Goal: Task Accomplishment & Management: Complete application form

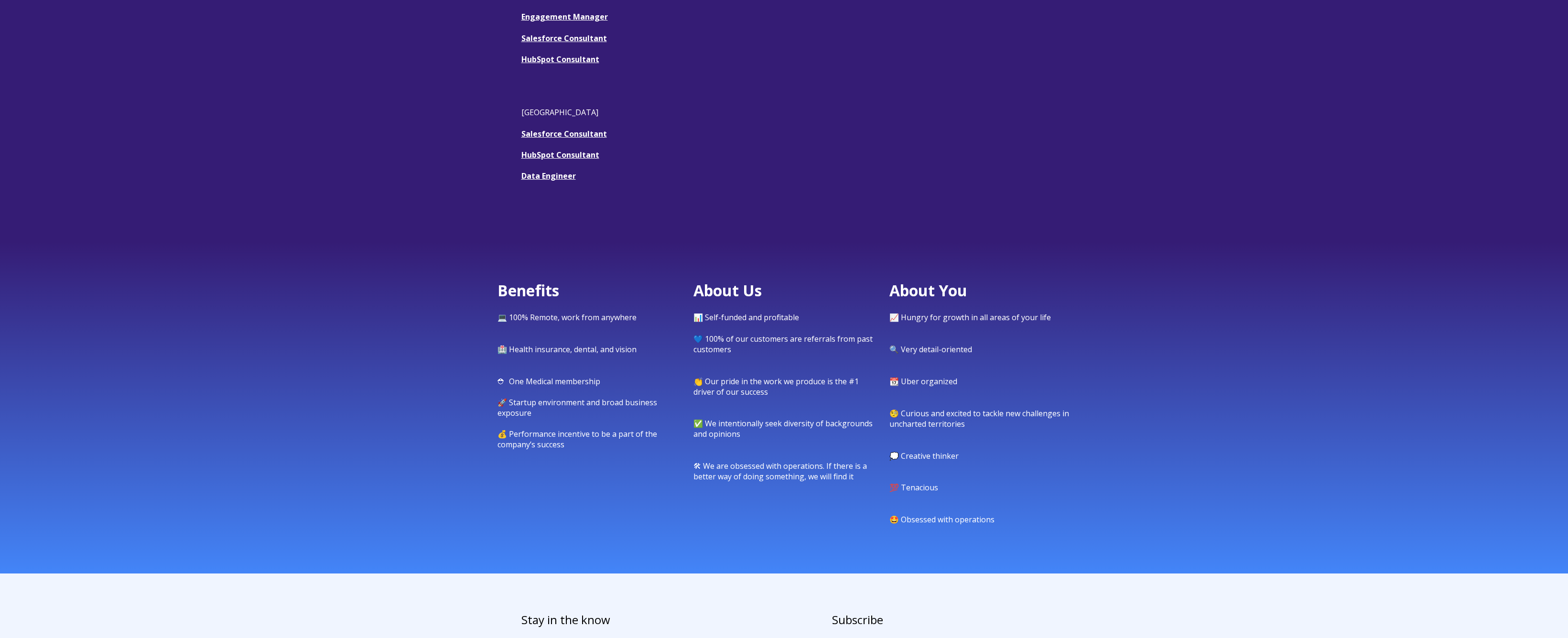
scroll to position [294, 0]
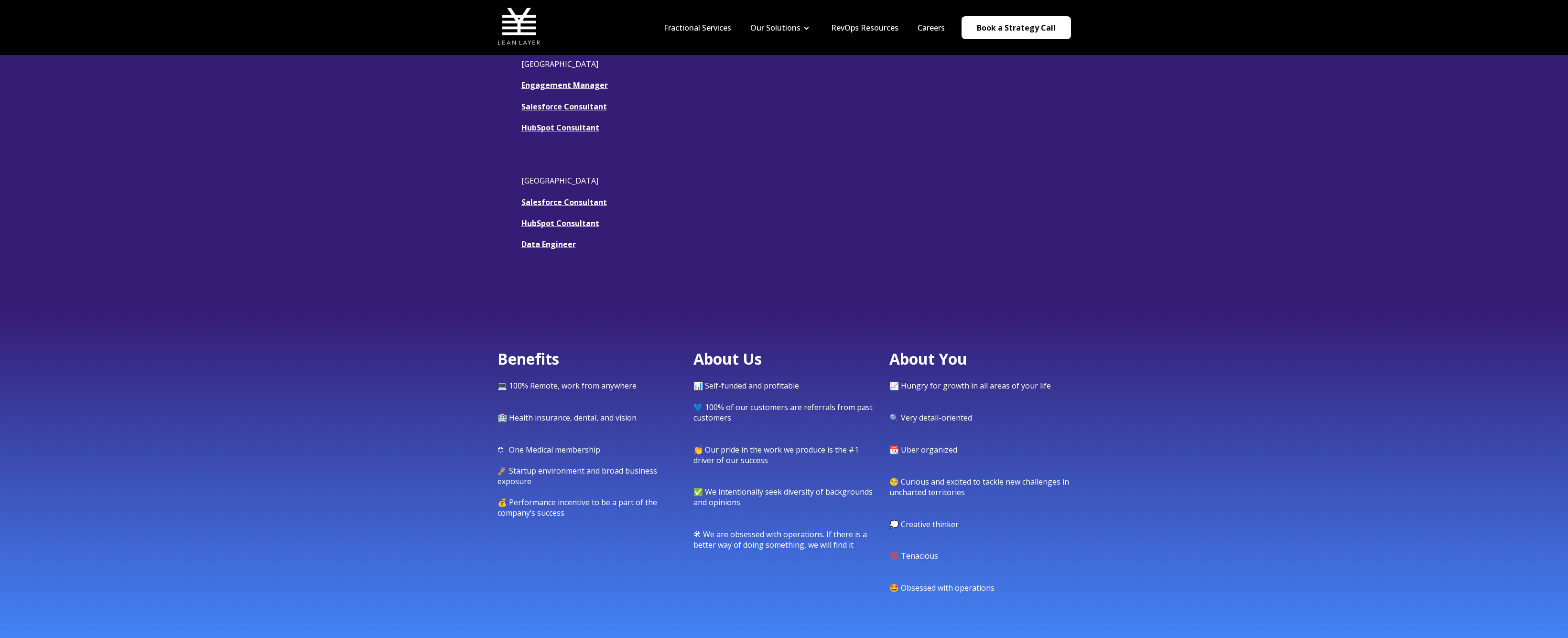
click at [525, 125] on link "HubSpot Consultant" at bounding box center [561, 127] width 78 height 10
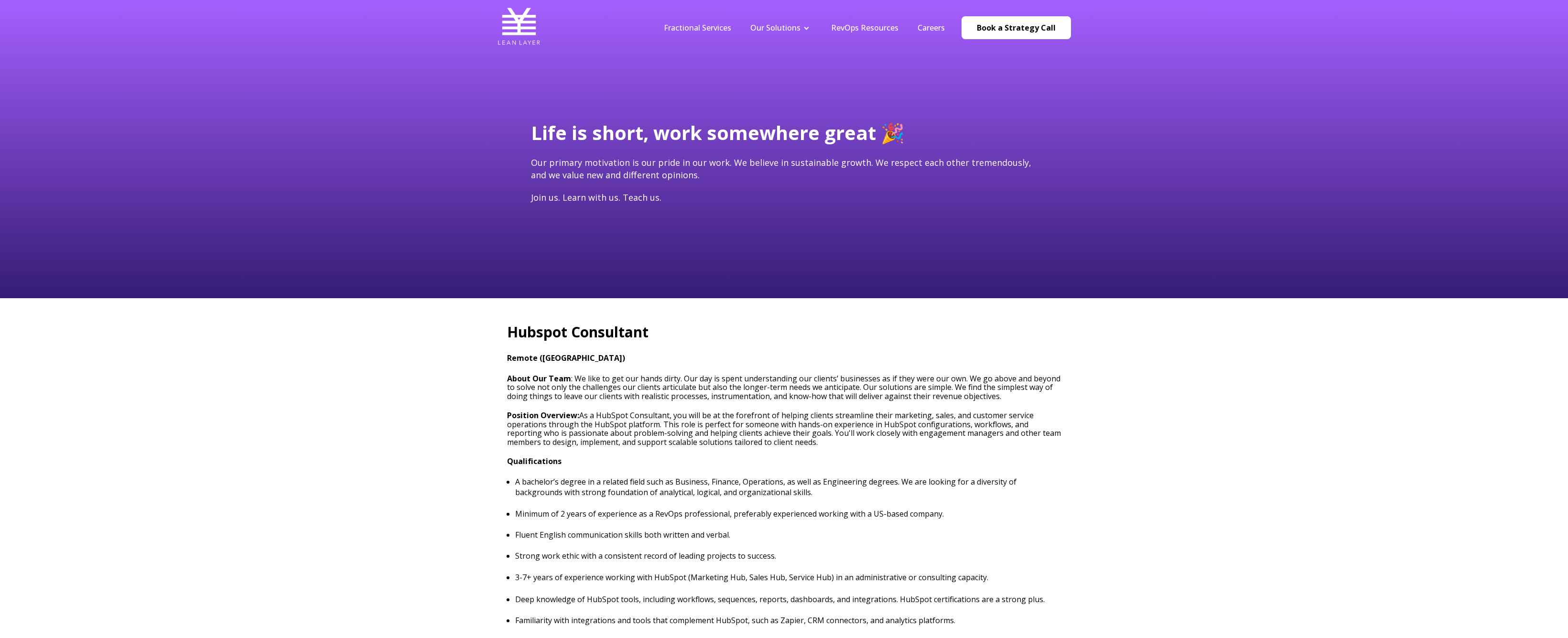
type input "[PERSON_NAME][EMAIL_ADDRESS][DOMAIN_NAME]"
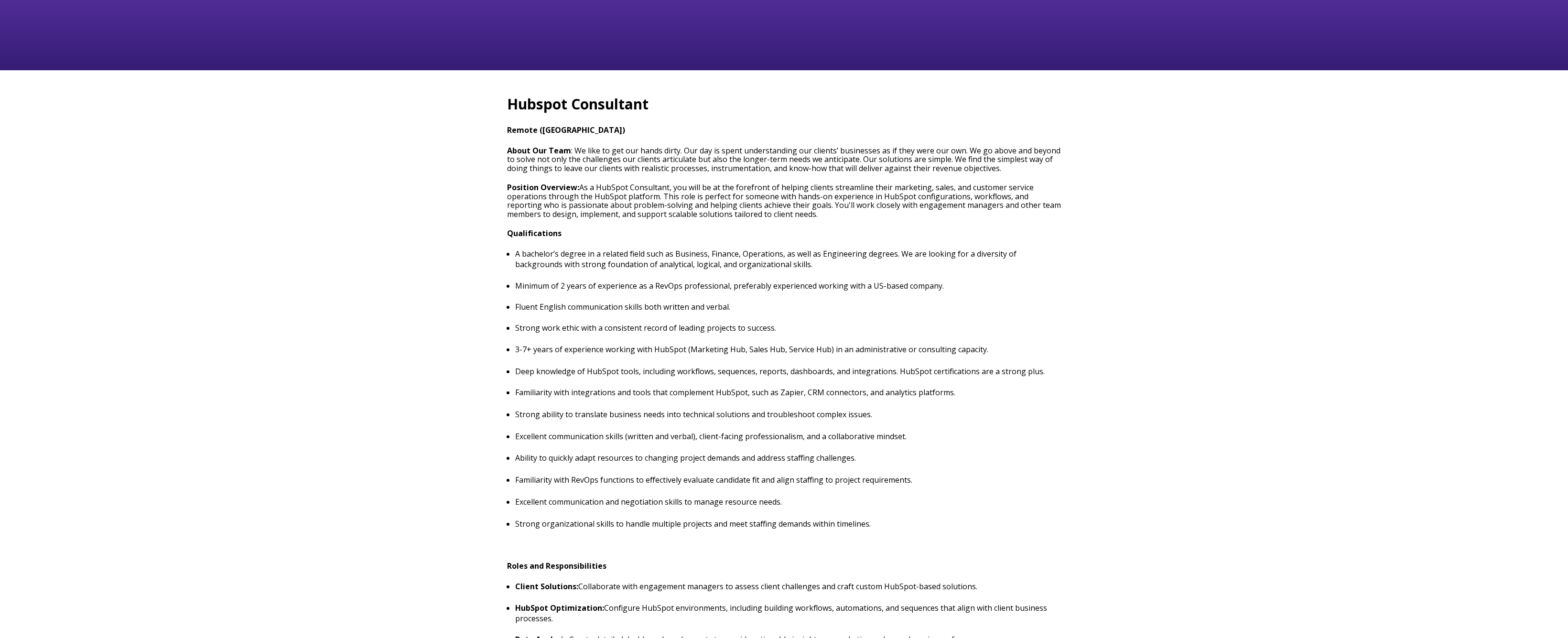
scroll to position [336, 0]
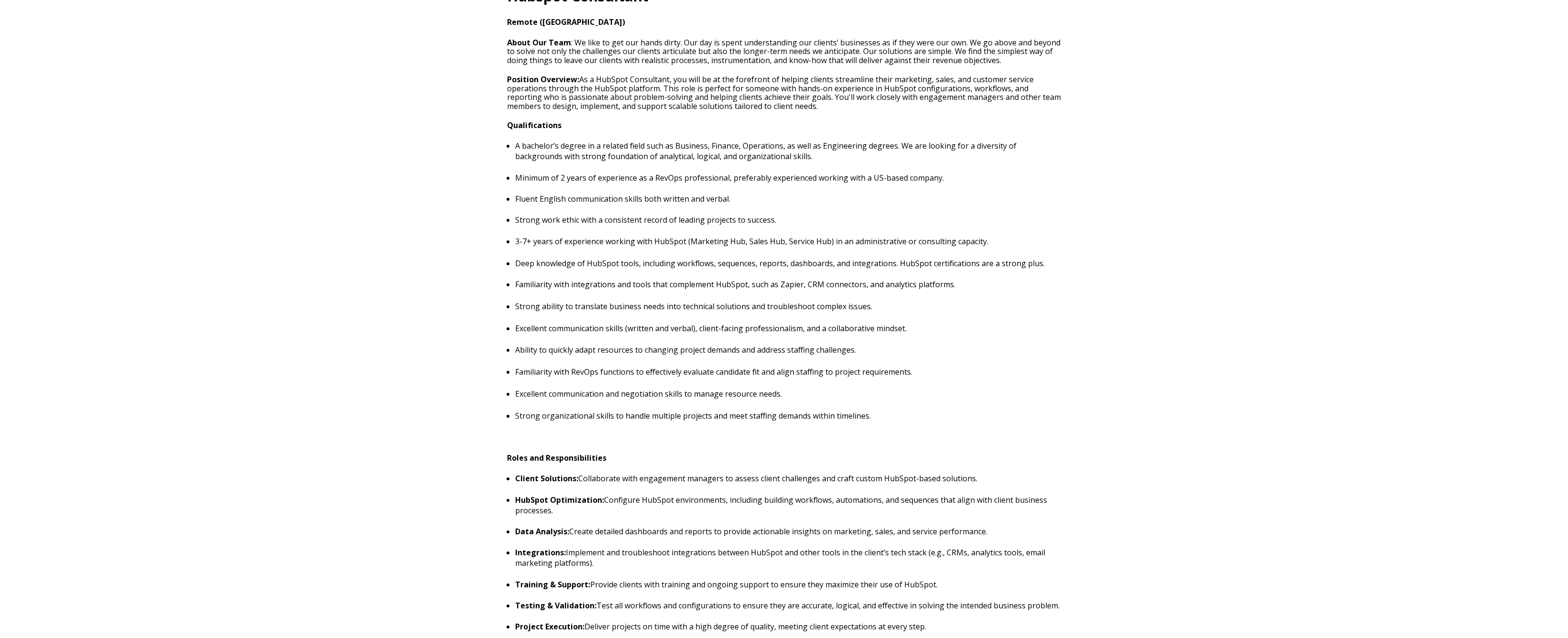
click at [596, 305] on p "Strong ability to translate business needs into technical solutions and trouble…" at bounding box center [788, 306] width 546 height 10
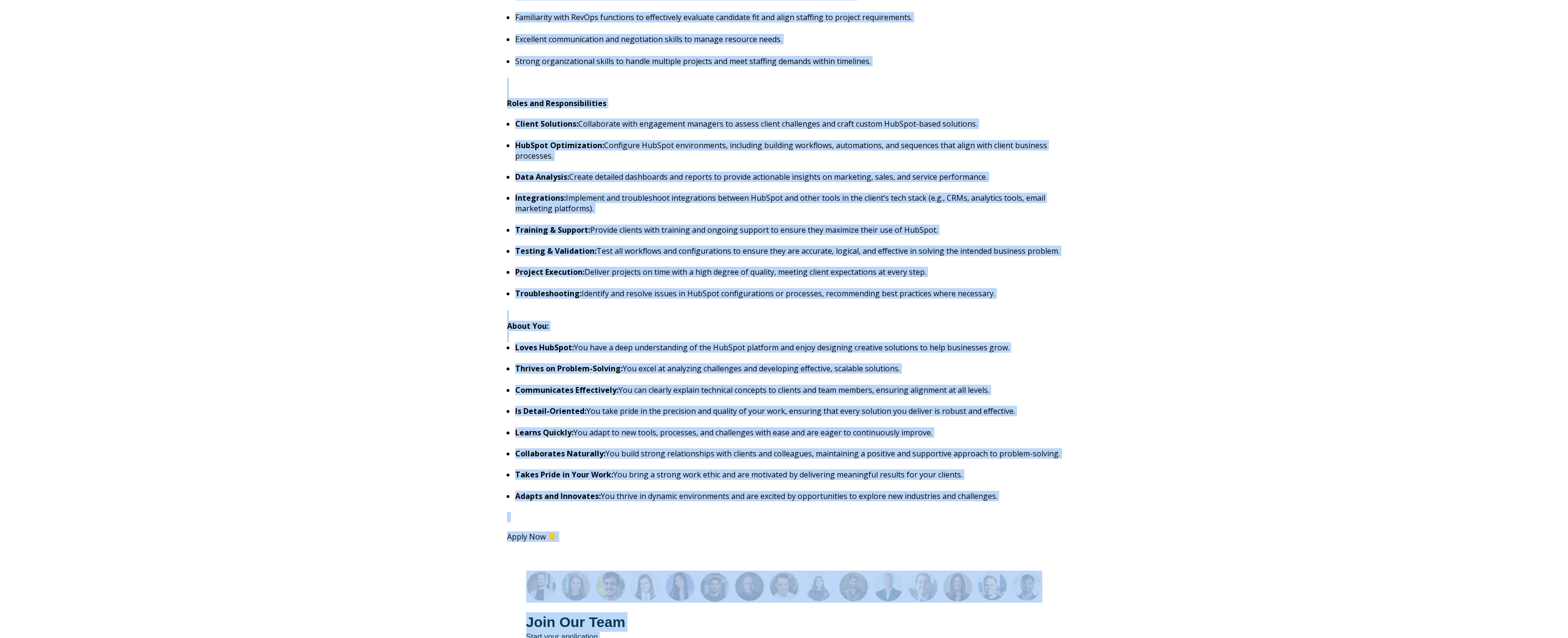
scroll to position [698, 0]
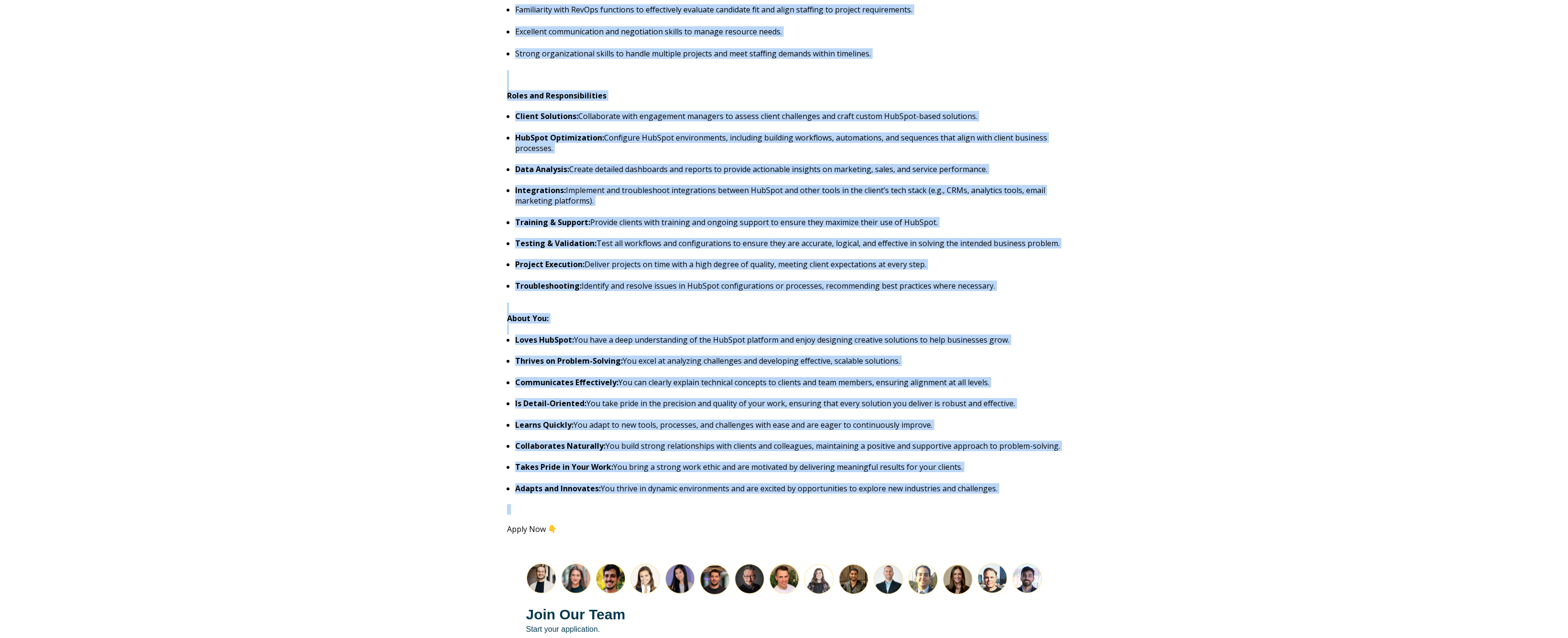
drag, startPoint x: 505, startPoint y: 175, endPoint x: 1211, endPoint y: 515, distance: 783.6
click at [1211, 515] on div "Hubspot Consultant Remote ([GEOGRAPHIC_DATA]) About Our Team : We like to get o…" at bounding box center [784, 327] width 1568 height 1454
copy span "Lorem Ips Dolo : Si amet co adi eli seddo eiusm. Tem inc ut labor etdoloremagna…"
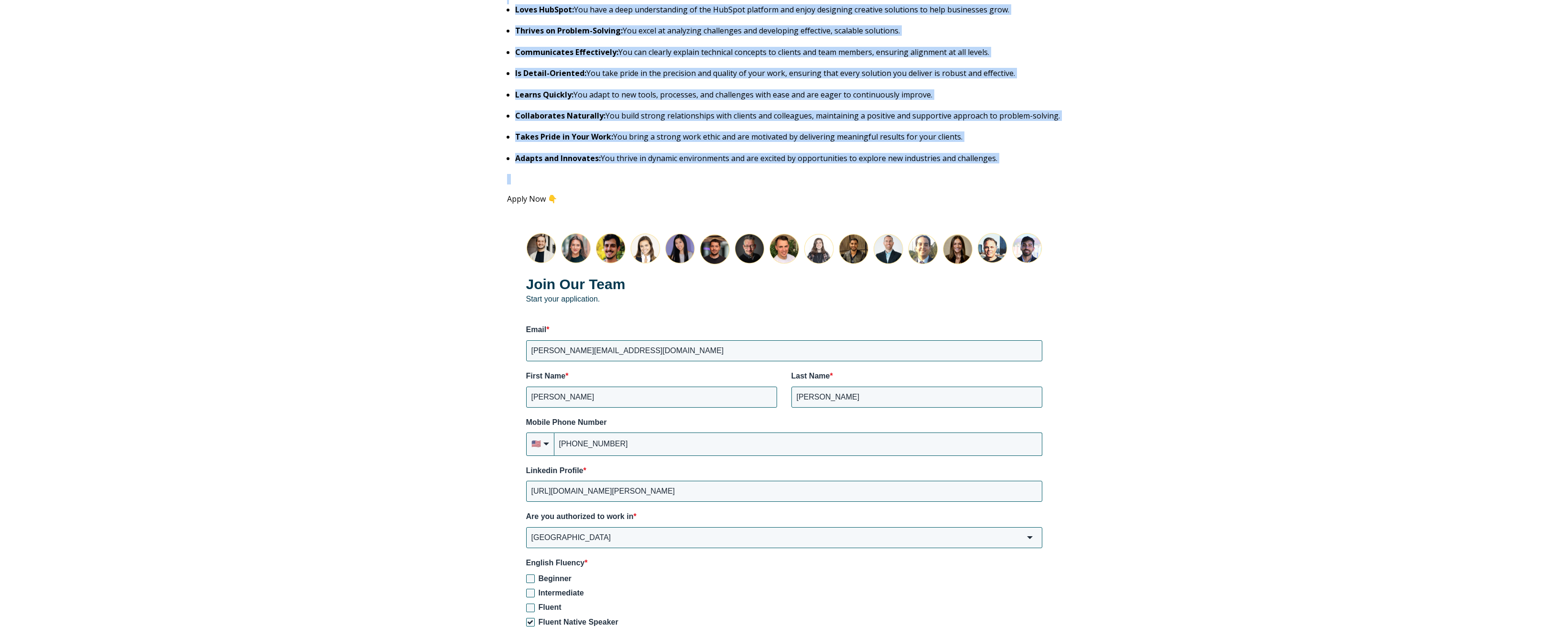
scroll to position [1350, 0]
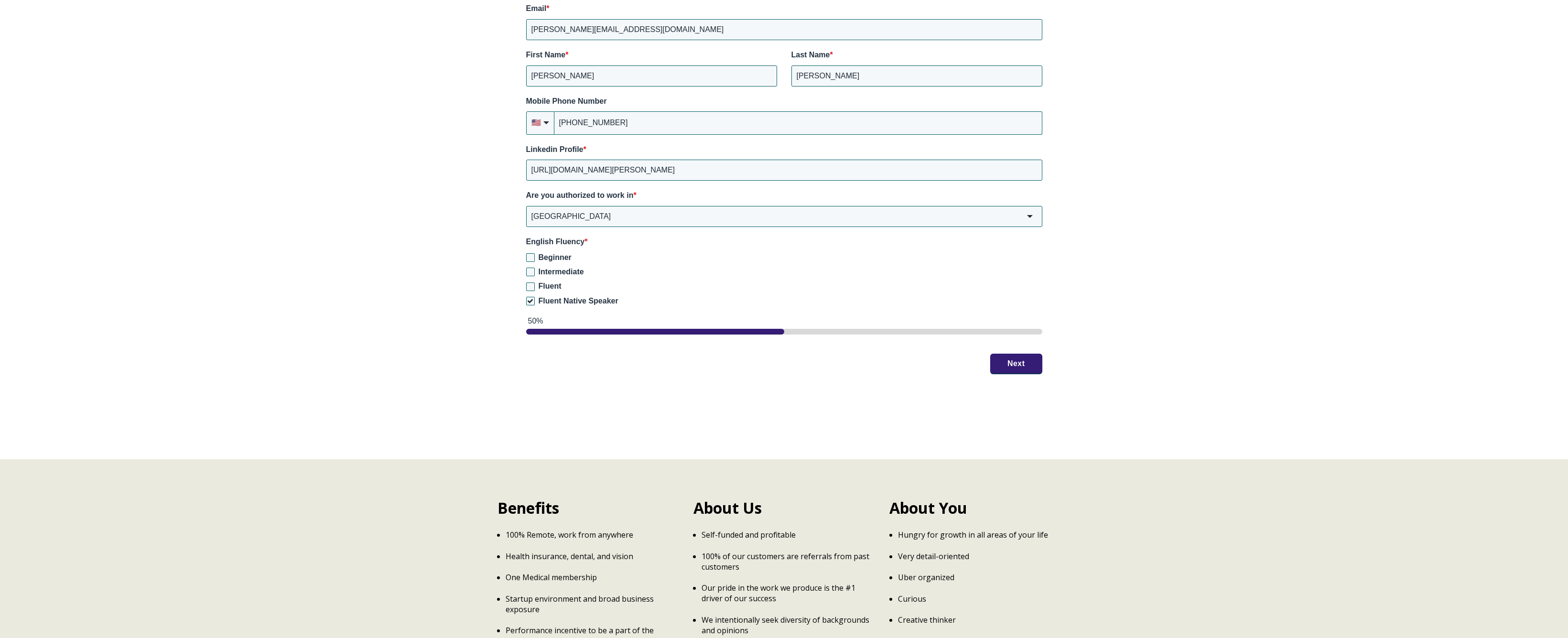
click at [1018, 357] on button "Next" at bounding box center [1017, 363] width 52 height 20
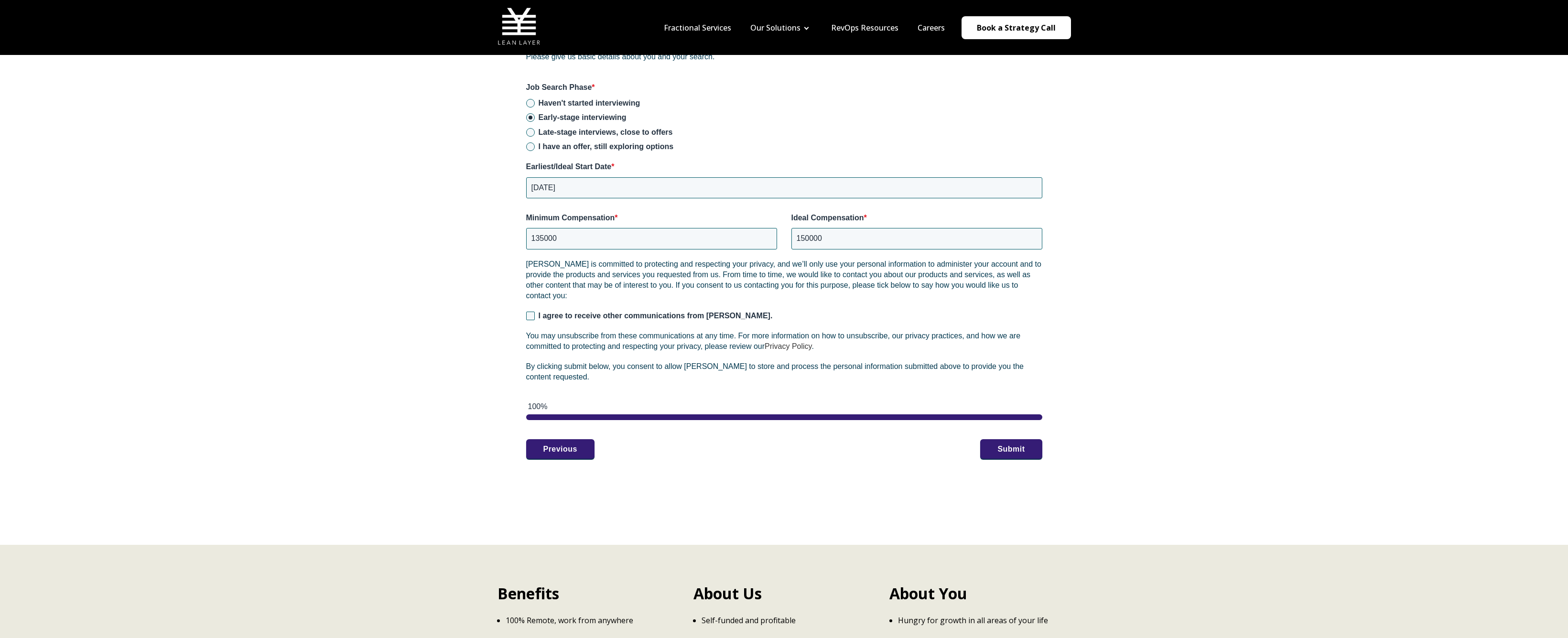
scroll to position [1242, 0]
click at [1006, 446] on button "Submit" at bounding box center [1010, 447] width 61 height 20
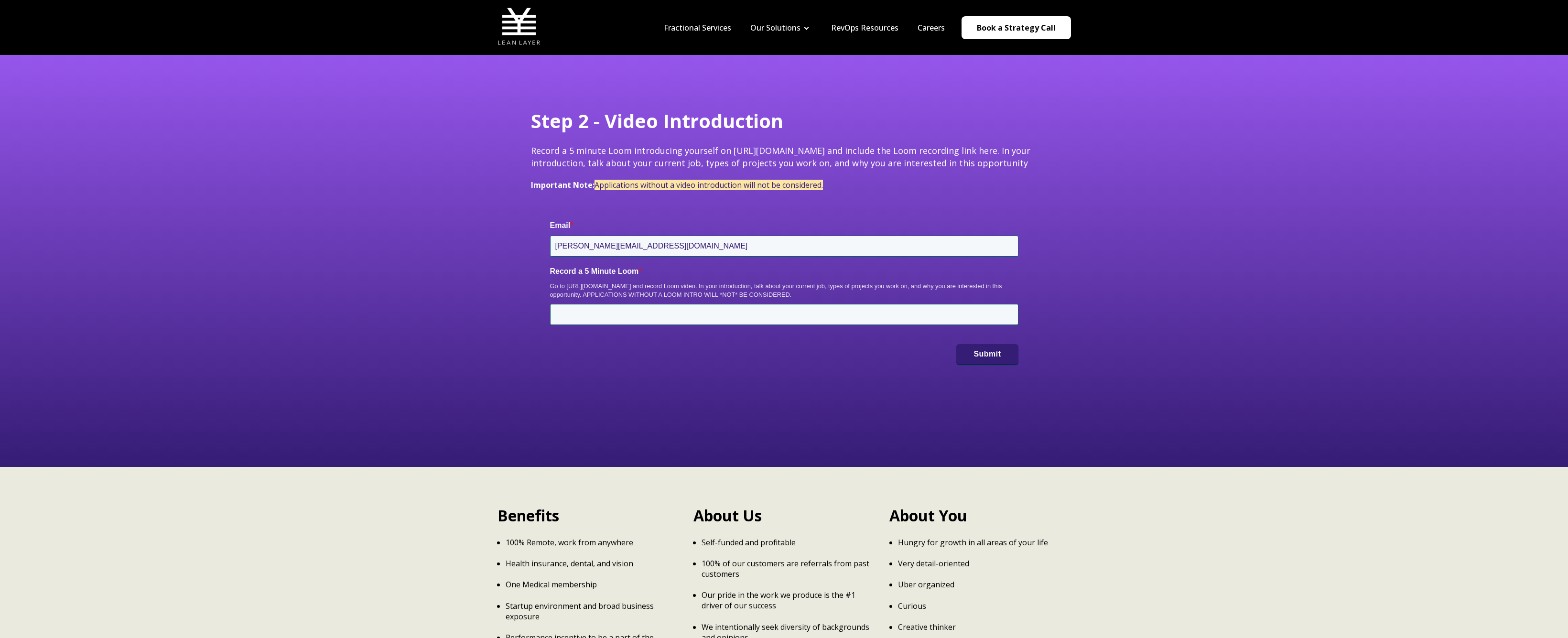
scroll to position [13, 0]
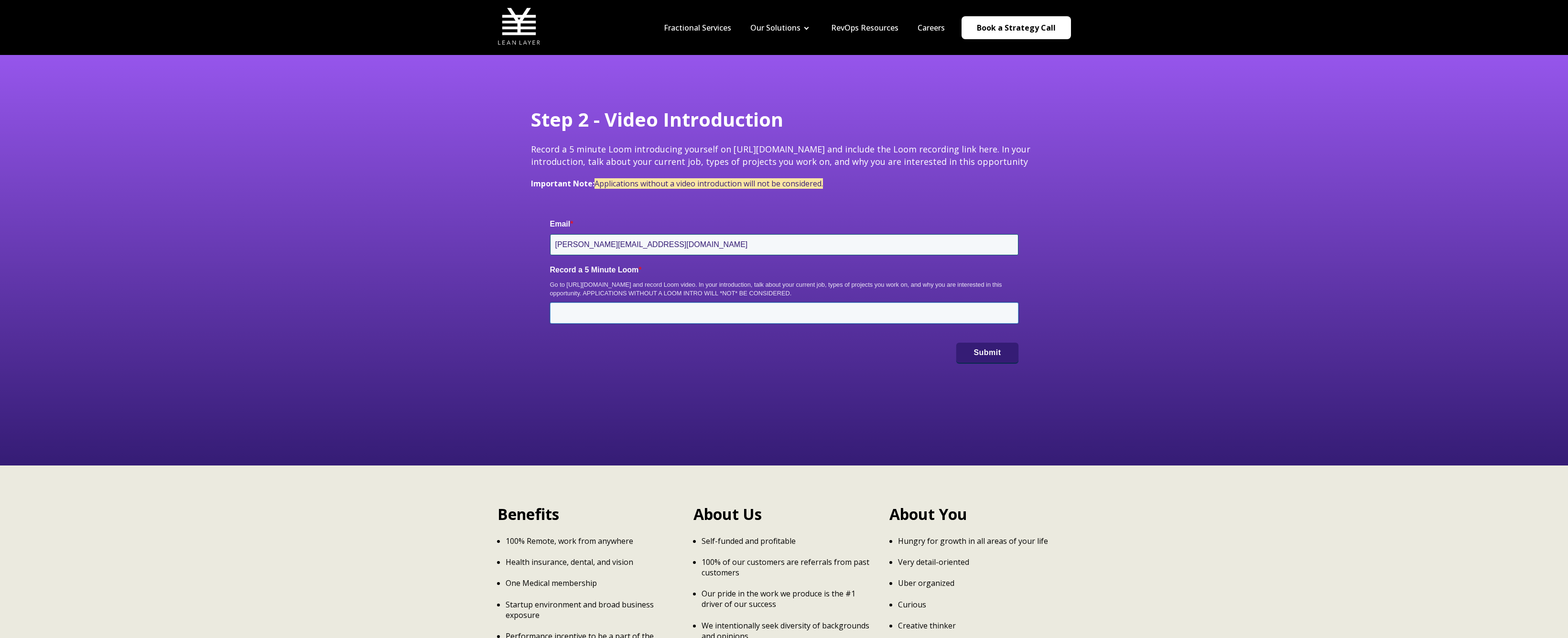
click at [567, 308] on input "Record a 5 Minute Loom *" at bounding box center [784, 313] width 468 height 21
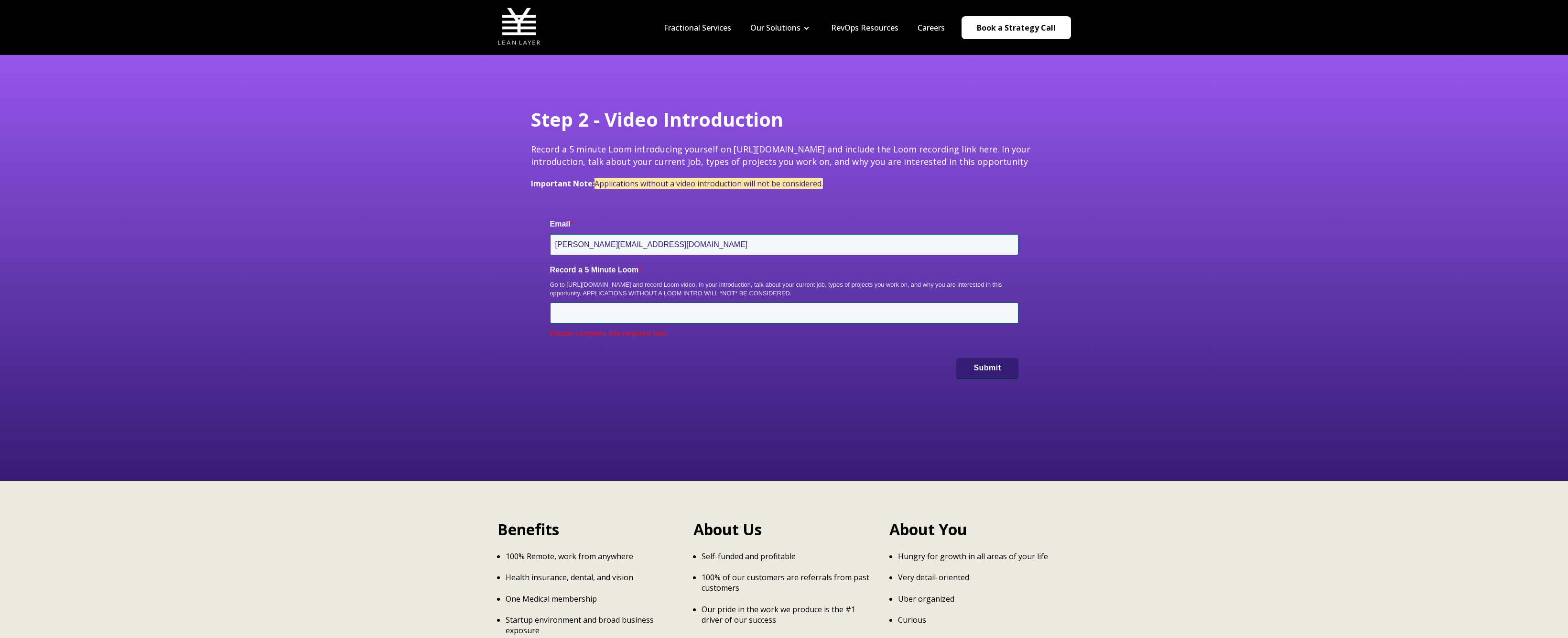
drag, startPoint x: 816, startPoint y: 293, endPoint x: 609, endPoint y: 280, distance: 207.4
click at [609, 281] on div "Go to https://www.loom.com/ and record Loom video. In your introduction, talk a…" at bounding box center [784, 289] width 468 height 17
click at [654, 292] on div "Go to https://www.loom.com/ and record Loom video. In your introduction, talk a…" at bounding box center [784, 289] width 468 height 17
click at [696, 284] on div "Go to https://www.loom.com/ and record Loom video. In your introduction, talk a…" at bounding box center [784, 289] width 468 height 17
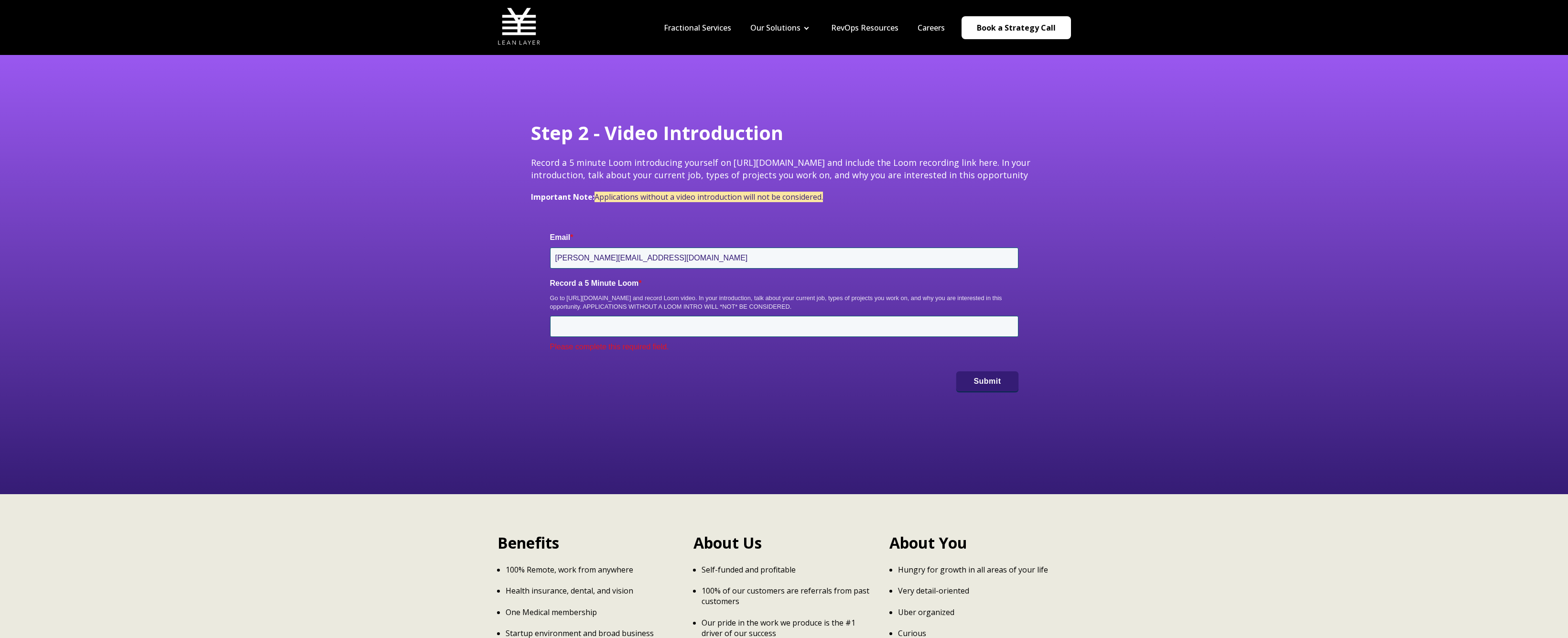
scroll to position [0, 0]
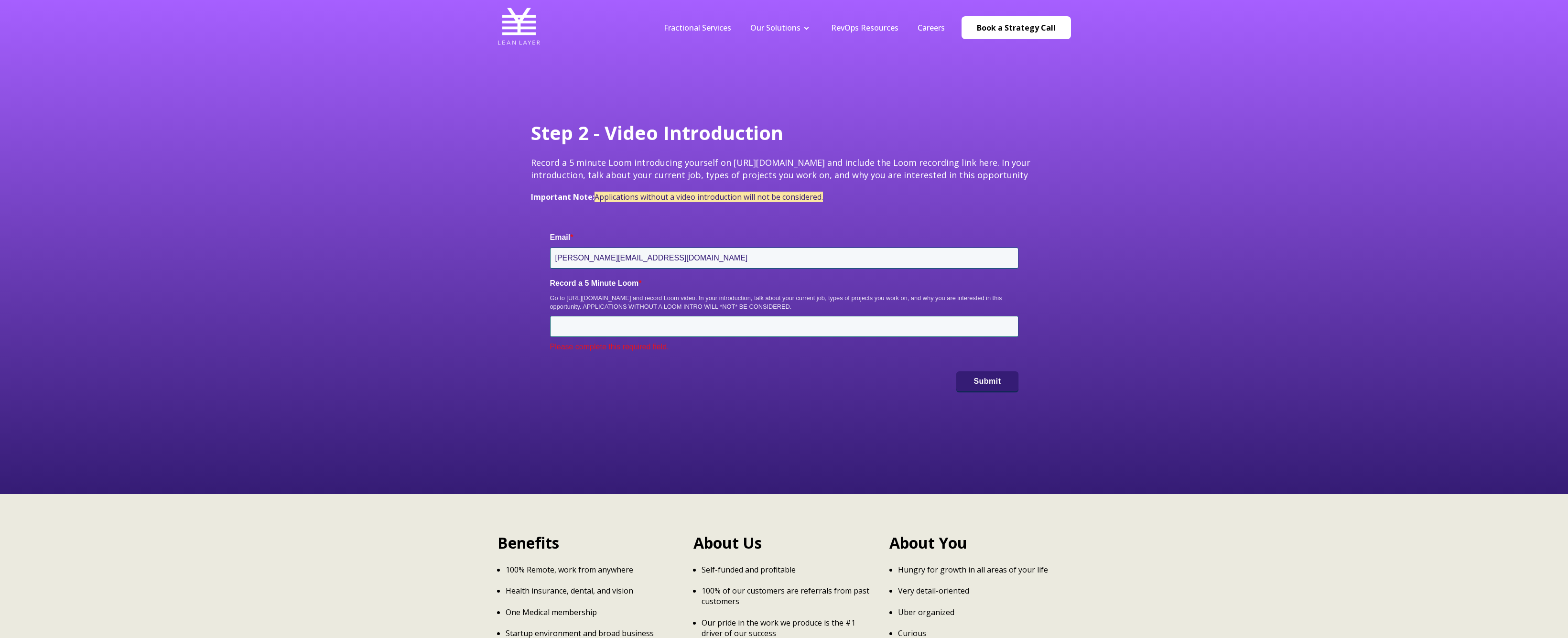
click at [299, 368] on div "Step 2 - Video Introduction Record a 5 minute Loom introducing yourself on http…" at bounding box center [784, 247] width 1568 height 494
drag, startPoint x: 734, startPoint y: 208, endPoint x: 757, endPoint y: 208, distance: 23.0
click at [734, 208] on div "Step 2 - Video Introduction Record a 5 minute Loom introducing yourself on http…" at bounding box center [784, 166] width 506 height 94
drag, startPoint x: 963, startPoint y: 172, endPoint x: 1025, endPoint y: 168, distance: 62.1
click at [963, 172] on span "Record a 5 minute Loom introducing yourself on https://www.loom.com/ and includ…" at bounding box center [780, 169] width 499 height 23
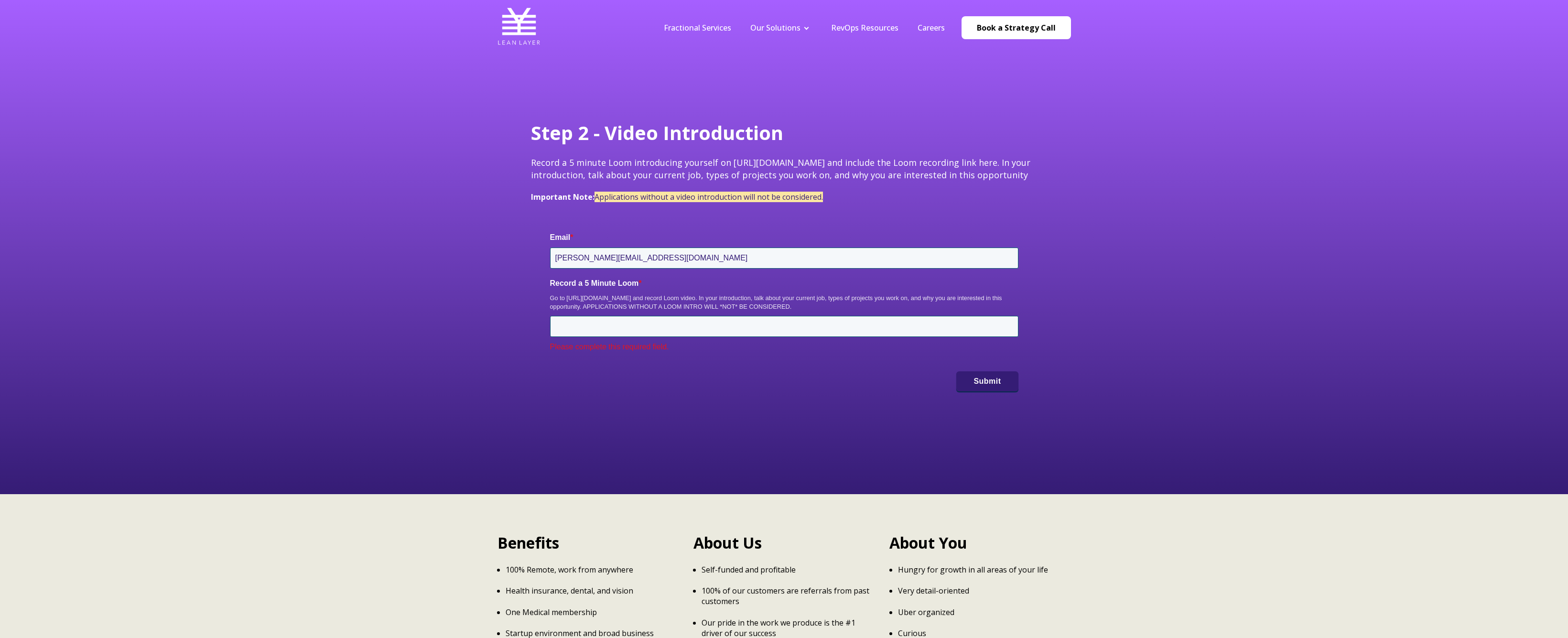
drag, startPoint x: 1029, startPoint y: 175, endPoint x: 991, endPoint y: 159, distance: 41.2
click at [991, 159] on div "Step 2 - Video Introduction Record a 5 minute Loom introducing yourself on http…" at bounding box center [785, 265] width 526 height 291
copy span "In your introduction, talk about your current job, types of projects you work o…"
click at [935, 223] on div "Email * b.trakas@gmail.com Record a 5 Minute Loom * Go to https://www.loom.com/…" at bounding box center [784, 312] width 506 height 197
click at [929, 222] on div "Email * b.trakas@gmail.com Record a 5 Minute Loom * Go to https://www.loom.com/…" at bounding box center [784, 312] width 506 height 197
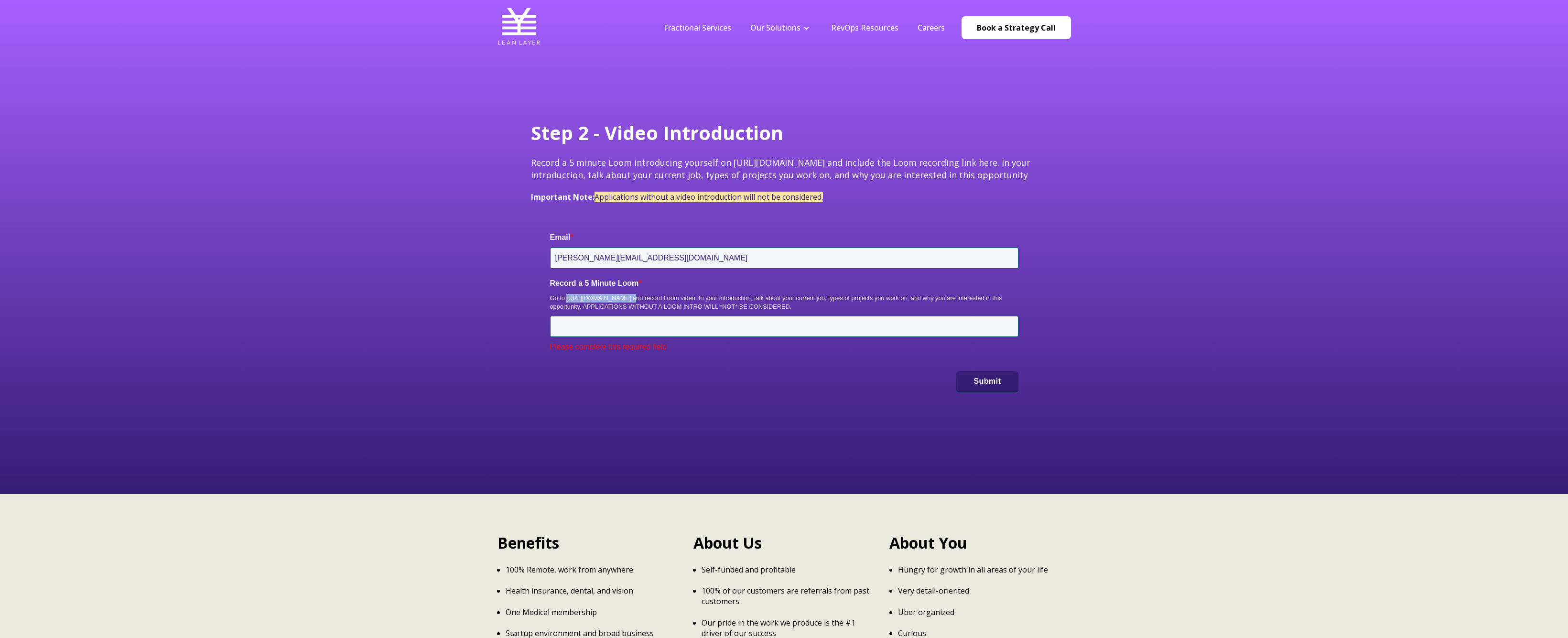
drag, startPoint x: 626, startPoint y: 298, endPoint x: 566, endPoint y: 300, distance: 60.0
click at [566, 300] on div "Go to https://www.loom.com/ and record Loom video. In your introduction, talk a…" at bounding box center [784, 303] width 468 height 17
copy div "https://www.loom.com"
